Goal: Transaction & Acquisition: Download file/media

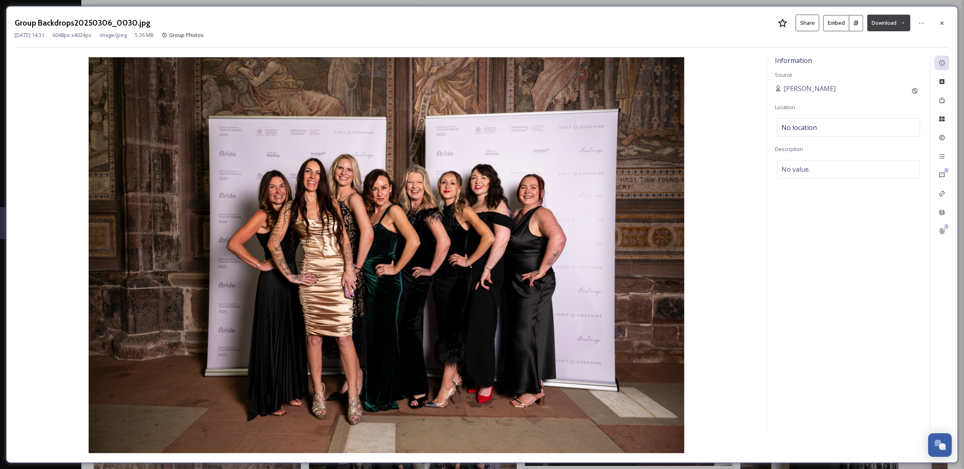
scroll to position [309, 0]
click at [943, 22] on icon at bounding box center [941, 23] width 7 height 7
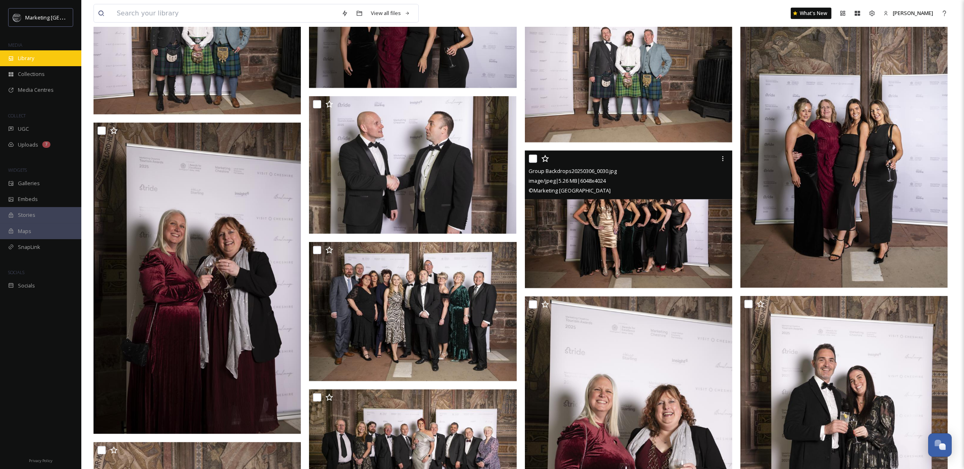
click at [31, 58] on span "Library" at bounding box center [26, 58] width 16 height 8
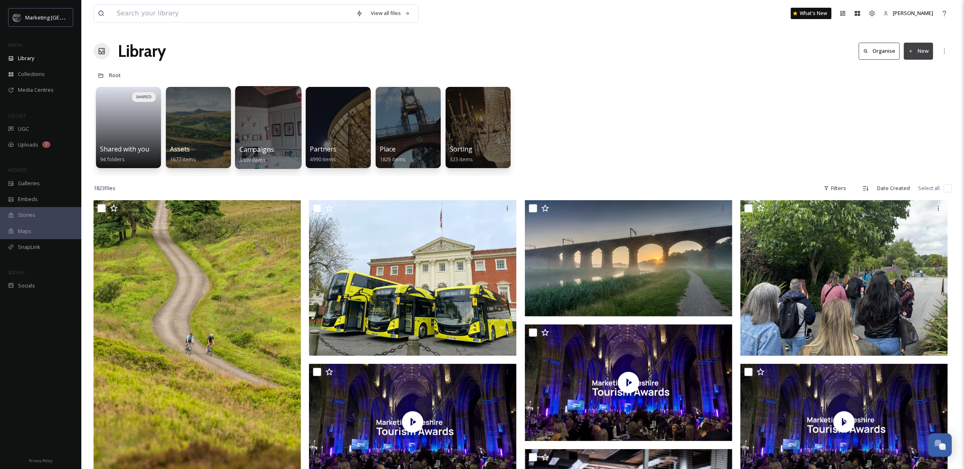
click at [281, 129] on div at bounding box center [268, 127] width 66 height 83
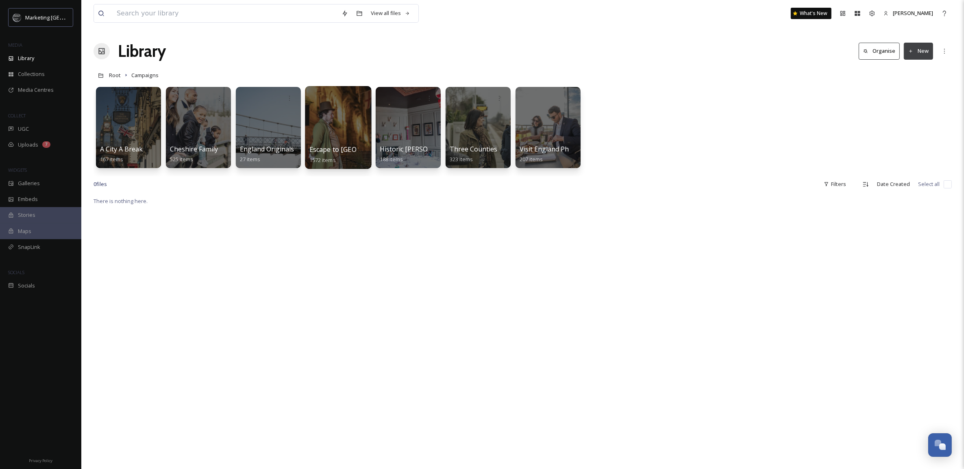
click at [331, 127] on div at bounding box center [338, 127] width 66 height 83
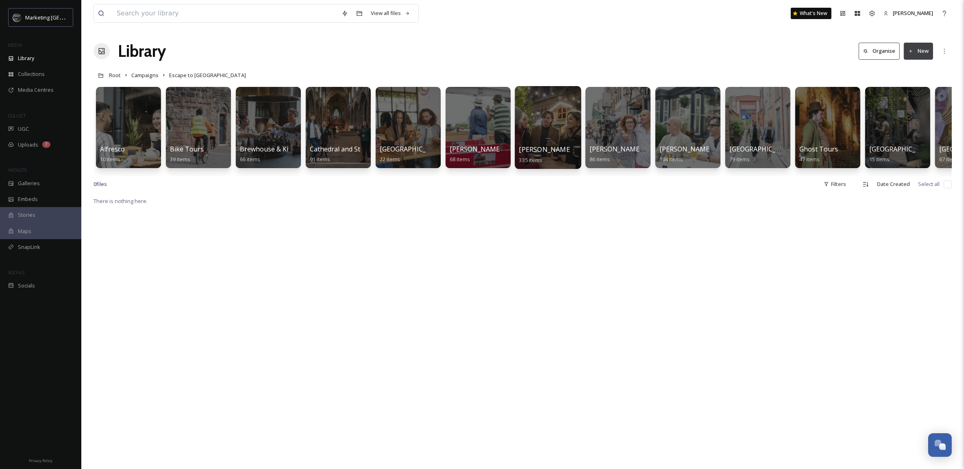
click at [525, 145] on span "[PERSON_NAME] Christmas" at bounding box center [562, 149] width 86 height 9
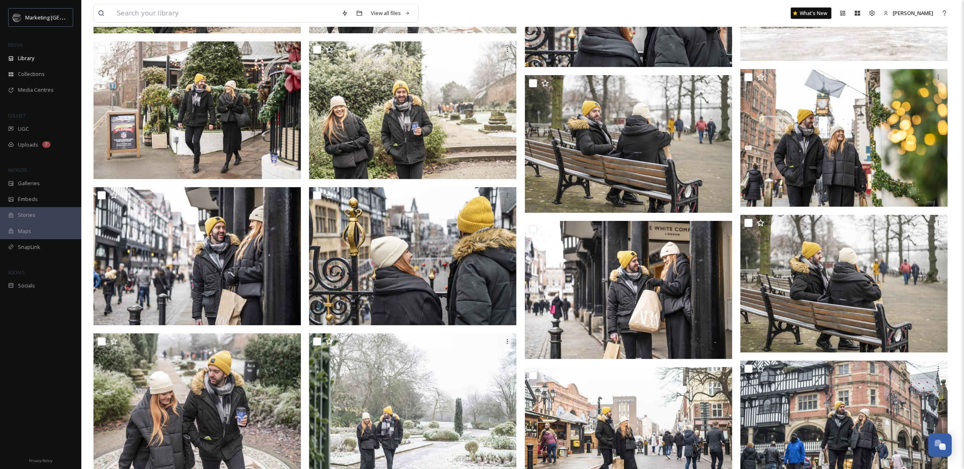
scroll to position [1842, 0]
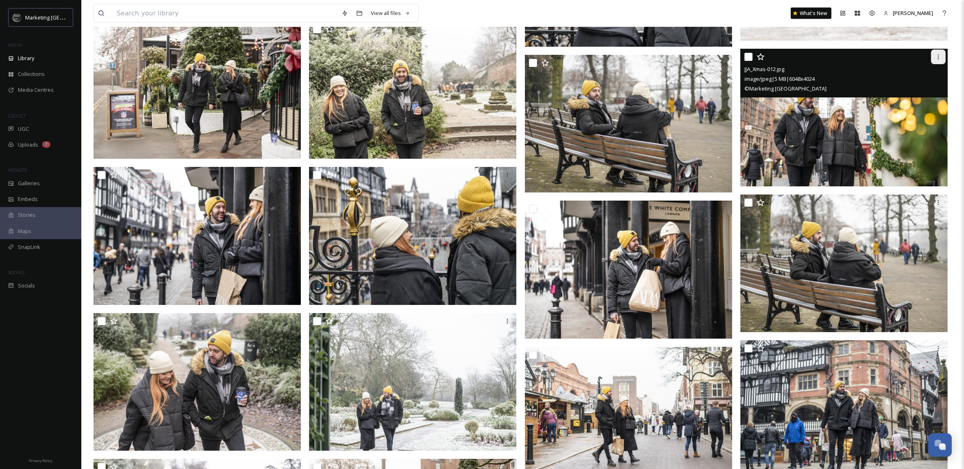
click at [937, 55] on icon at bounding box center [938, 57] width 7 height 7
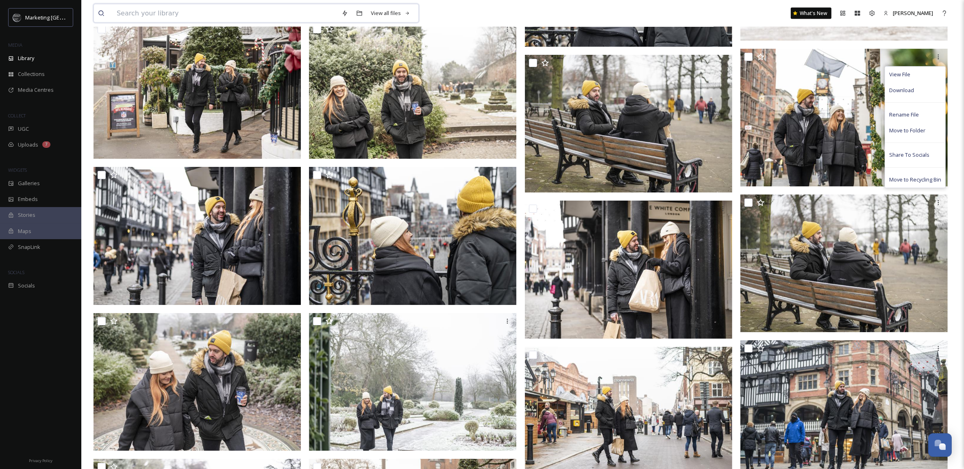
click at [172, 14] on input at bounding box center [225, 13] width 225 height 18
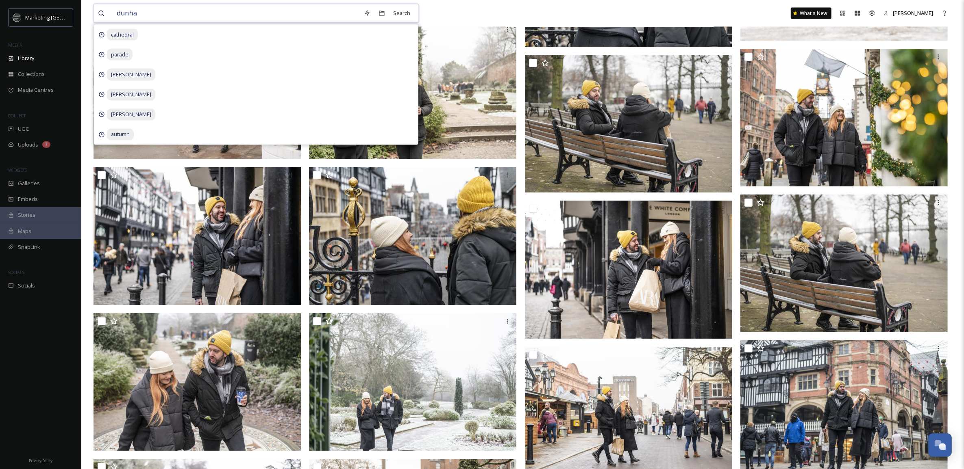
type input "[PERSON_NAME]"
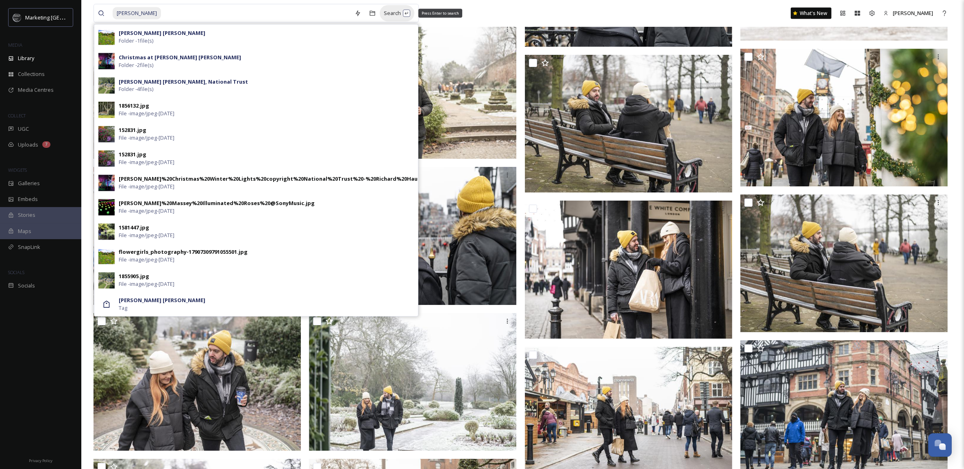
click at [393, 12] on div "Search Press Enter to search" at bounding box center [397, 13] width 35 height 16
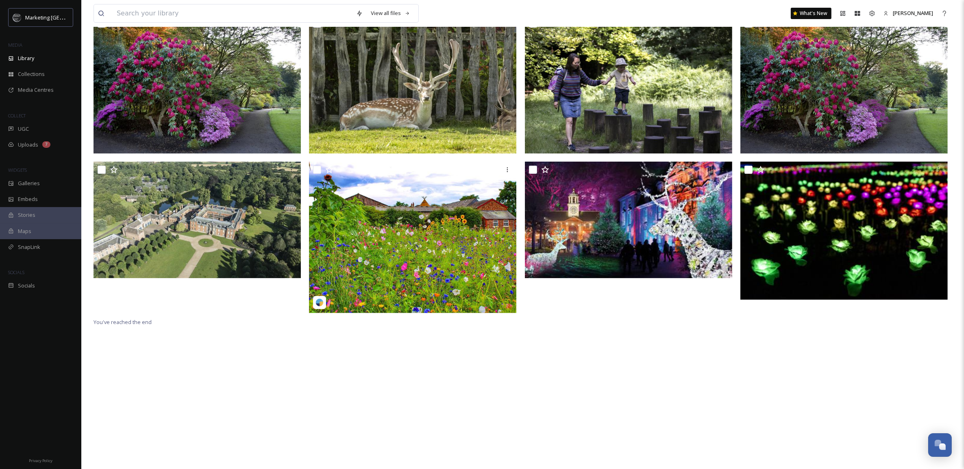
scroll to position [171, 0]
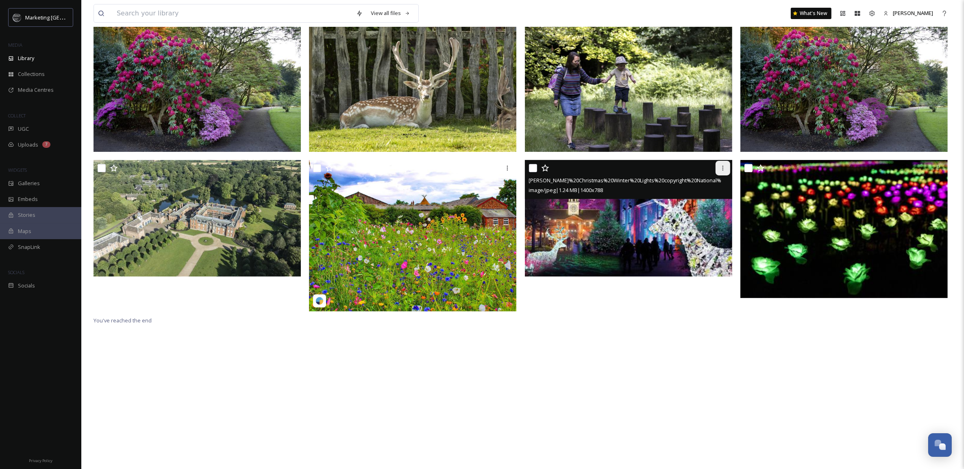
click at [723, 166] on icon at bounding box center [722, 168] width 1 height 5
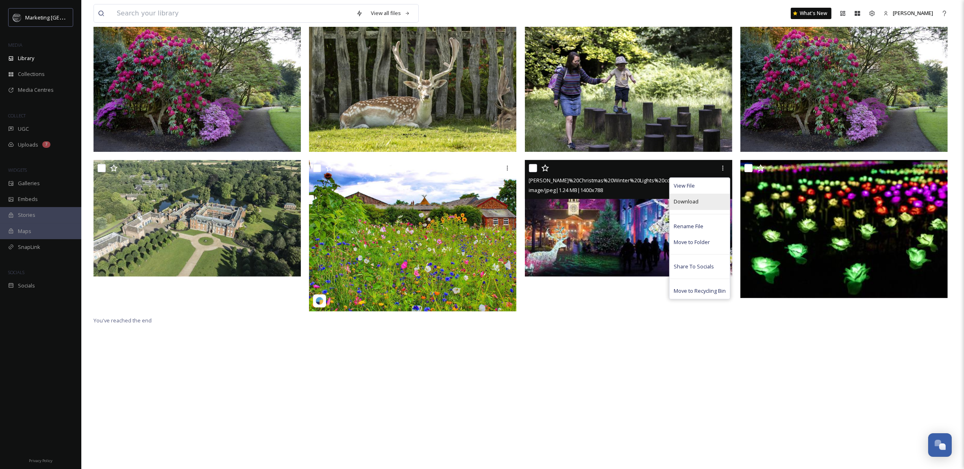
click at [686, 198] on span "Download" at bounding box center [685, 202] width 25 height 8
